Goal: Check status: Check status

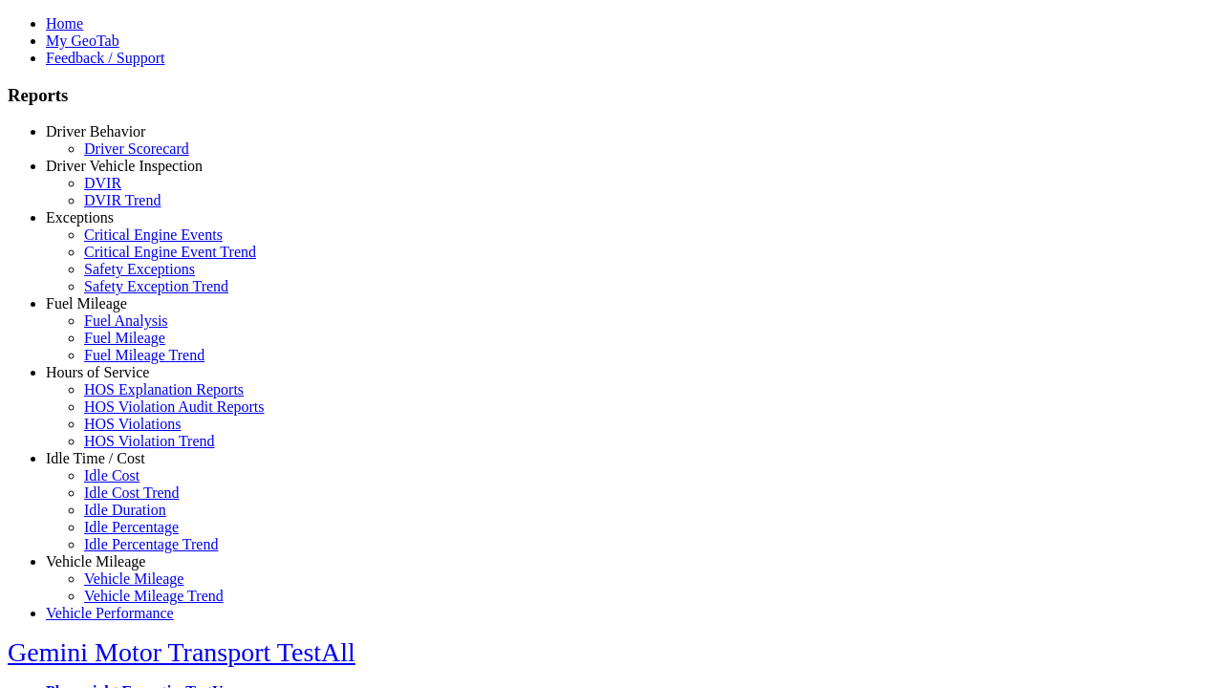
click at [110, 174] on link "Driver Vehicle Inspection" at bounding box center [124, 166] width 157 height 16
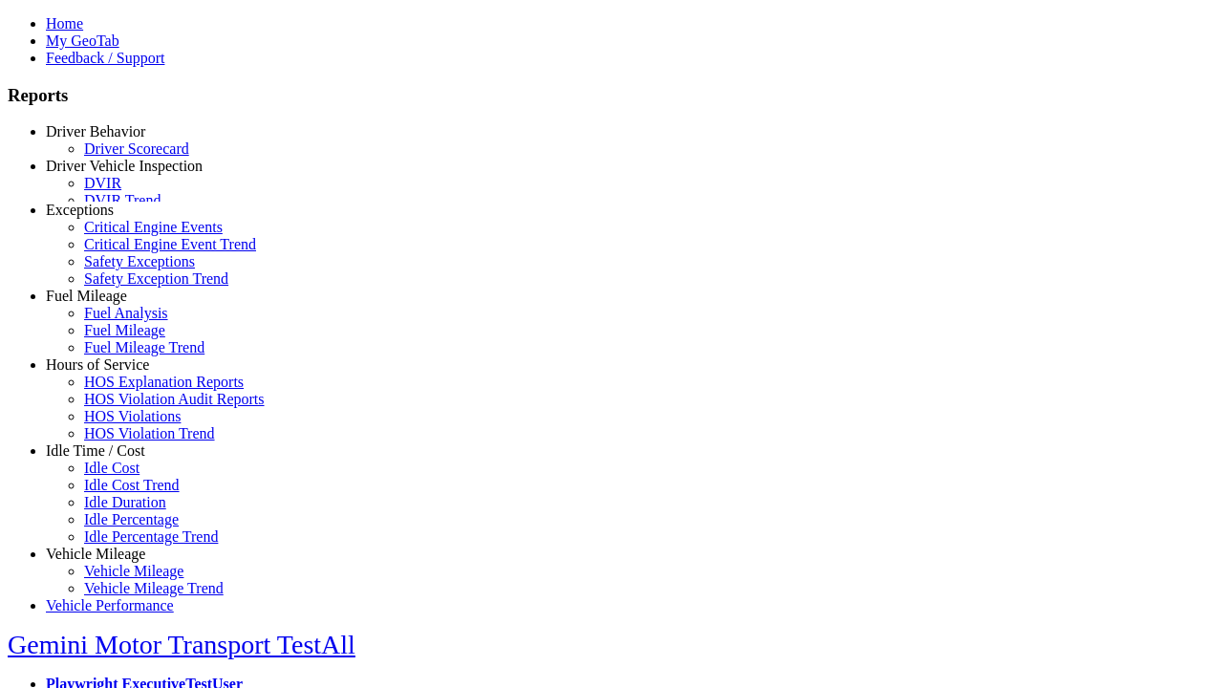
click at [121, 191] on link "DVIR" at bounding box center [102, 183] width 37 height 16
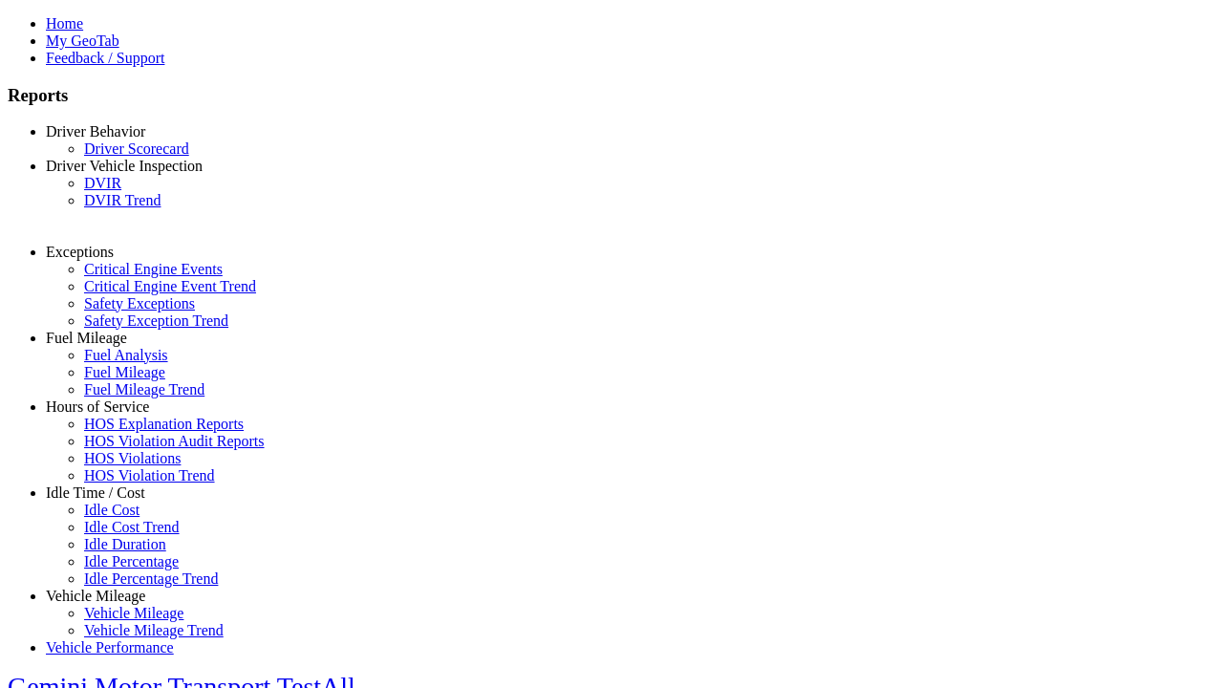
select select "**********"
